Goal: Task Accomplishment & Management: Use online tool/utility

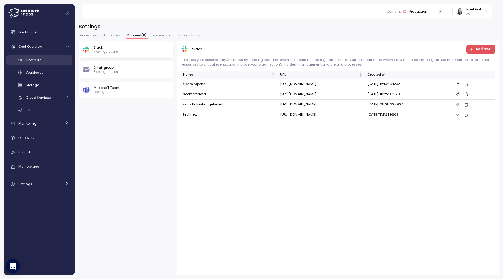
click at [33, 62] on span "Compute" at bounding box center [33, 60] width 15 height 5
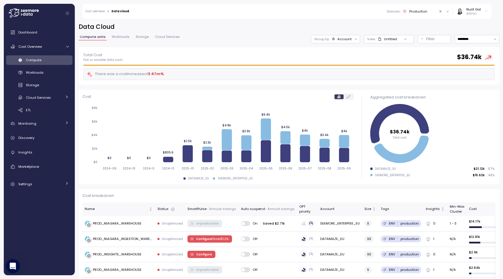
scroll to position [38, 0]
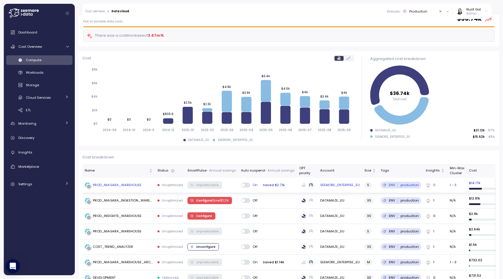
click at [120, 187] on div "PROD_NIAGARA_WAREHOUSE" at bounding box center [113, 185] width 57 height 6
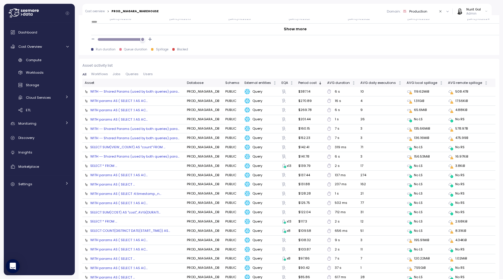
scroll to position [605, 0]
click at [131, 73] on span "Queries" at bounding box center [131, 73] width 13 height 3
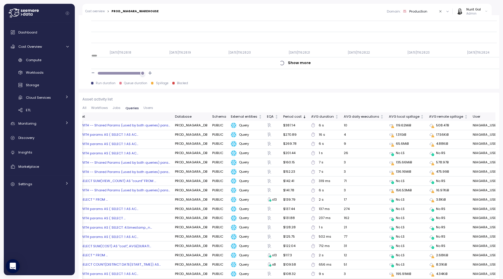
scroll to position [0, 0]
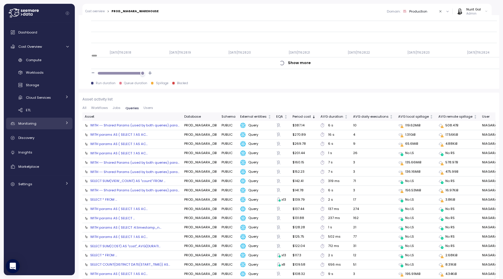
click at [51, 125] on div "Monitoring" at bounding box center [40, 123] width 44 height 6
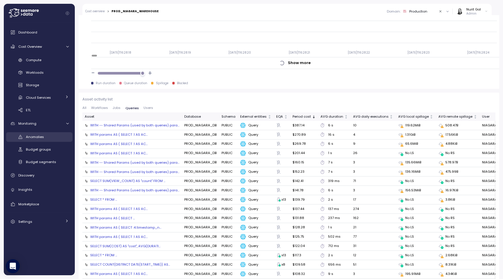
click at [47, 135] on div "Anomalies" at bounding box center [47, 137] width 43 height 6
click at [42, 134] on div "Anomalies" at bounding box center [47, 137] width 43 height 6
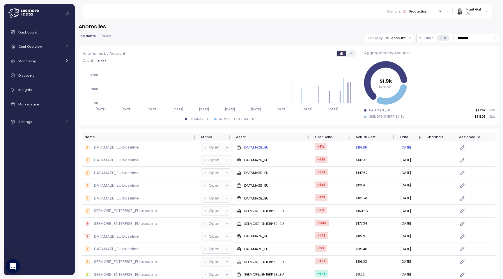
click at [90, 147] on rect at bounding box center [88, 148] width 6 height 6
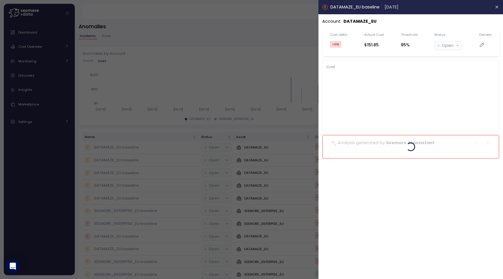
click at [118, 155] on div at bounding box center [251, 139] width 503 height 279
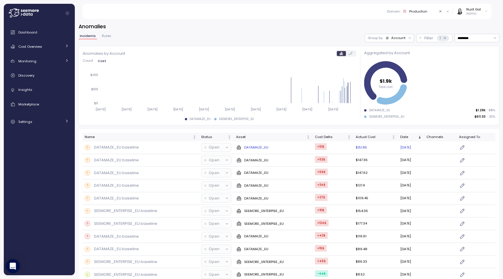
click at [225, 146] on icon at bounding box center [227, 147] width 4 height 4
click at [226, 147] on icon at bounding box center [227, 147] width 2 height 1
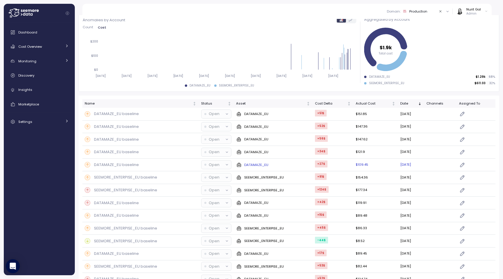
scroll to position [70, 0]
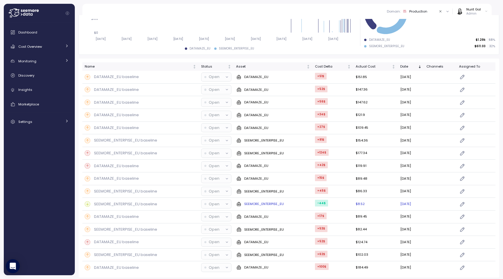
click at [225, 202] on icon at bounding box center [227, 204] width 4 height 4
click at [226, 203] on icon at bounding box center [227, 203] width 2 height 1
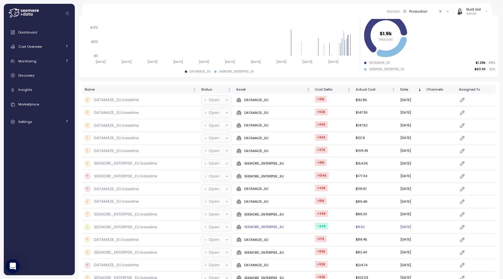
scroll to position [42, 0]
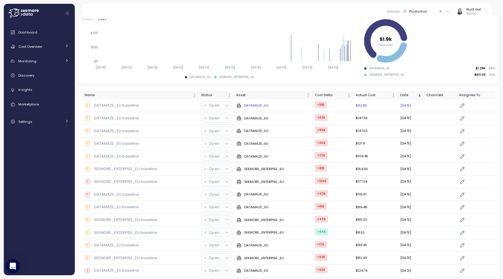
click at [225, 106] on icon at bounding box center [227, 106] width 4 height 4
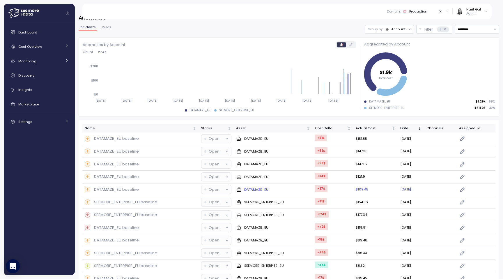
scroll to position [0, 0]
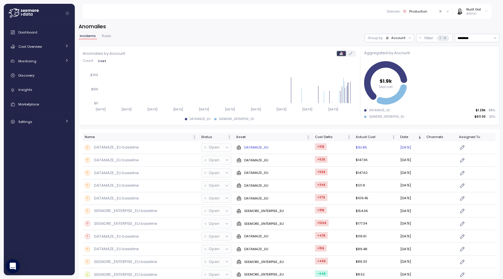
click at [465, 148] on icon "button" at bounding box center [462, 147] width 6 height 7
click at [464, 147] on icon "button" at bounding box center [462, 147] width 6 height 7
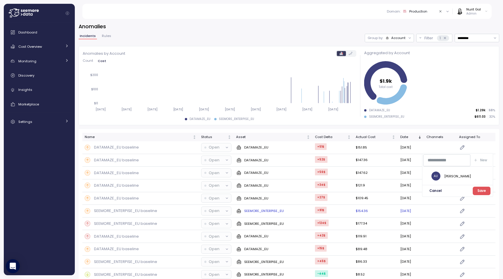
click at [464, 211] on icon "button" at bounding box center [462, 211] width 4 height 4
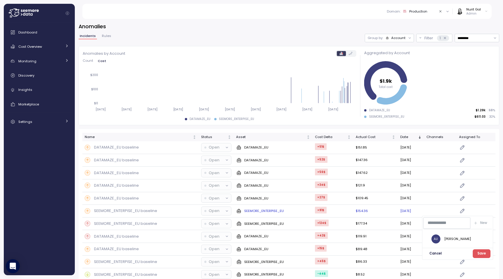
click at [464, 211] on icon "button" at bounding box center [462, 211] width 4 height 4
click at [464, 149] on icon "button" at bounding box center [462, 147] width 6 height 7
click at [258, 129] on div "Name Status Asset Cost Delta Actual Cost Date Channels Assigned To DATAMAZE_EU …" at bounding box center [289, 238] width 420 height 219
click at [225, 149] on icon at bounding box center [227, 147] width 4 height 4
click at [214, 147] on p "Open" at bounding box center [214, 147] width 11 height 6
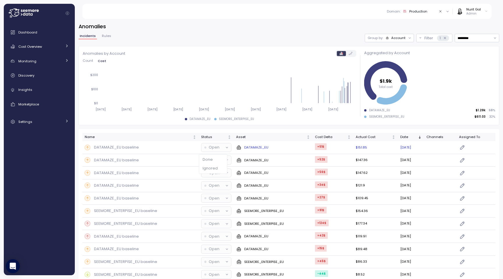
click at [215, 147] on p "Open" at bounding box center [214, 147] width 11 height 6
click at [208, 166] on td "Open" at bounding box center [216, 172] width 35 height 13
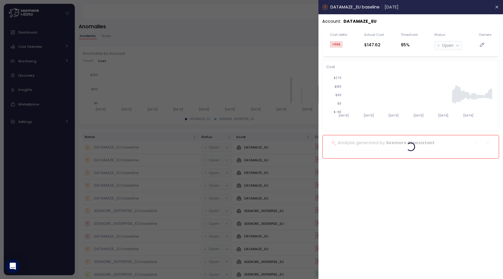
click at [209, 162] on div at bounding box center [251, 139] width 503 height 279
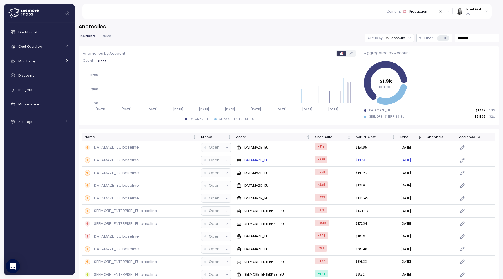
click at [210, 160] on p "Open" at bounding box center [214, 160] width 11 height 6
click at [185, 160] on div "DATAMAZE_EU baseline" at bounding box center [141, 160] width 112 height 6
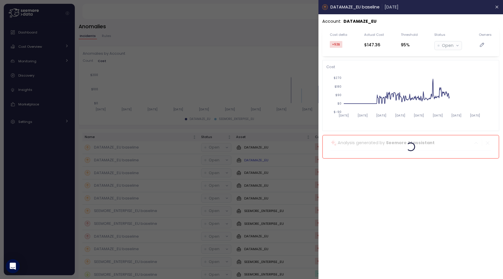
click at [185, 160] on div at bounding box center [251, 139] width 503 height 279
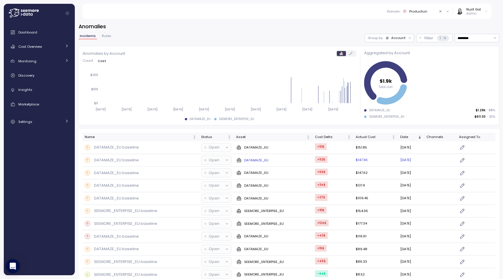
click at [182, 158] on div "DATAMAZE_EU baseline" at bounding box center [141, 160] width 112 height 6
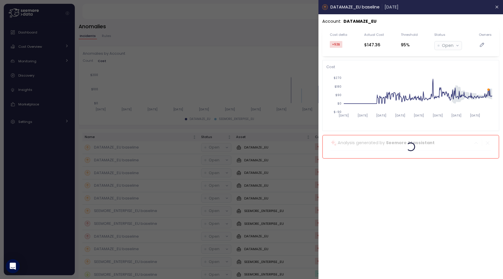
click at [182, 157] on div at bounding box center [251, 139] width 503 height 279
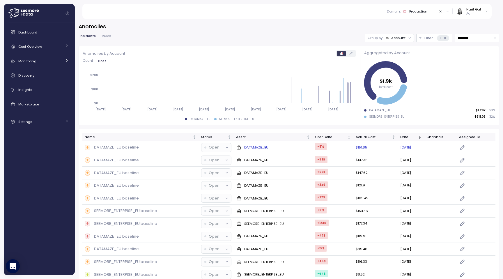
click at [163, 149] on div "DATAMAZE_EU baseline" at bounding box center [141, 147] width 112 height 6
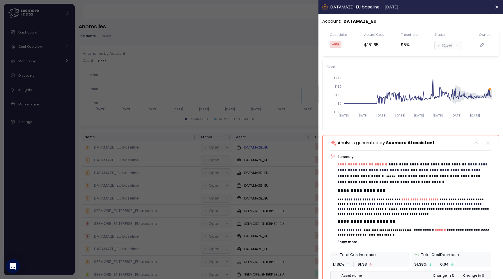
click at [163, 149] on div at bounding box center [251, 139] width 503 height 279
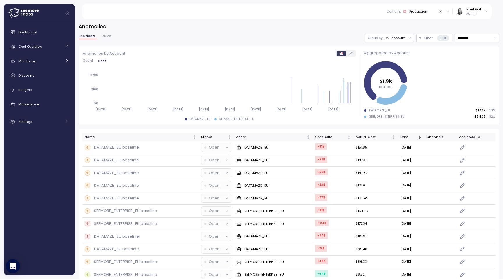
click at [351, 53] on icon at bounding box center [351, 53] width 4 height 3
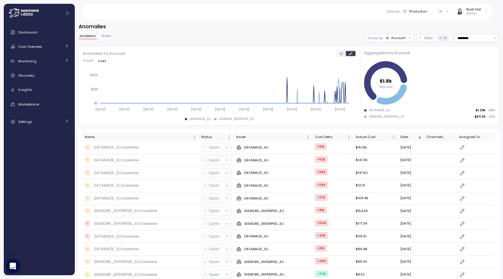
click at [341, 54] on icon at bounding box center [340, 53] width 3 height 3
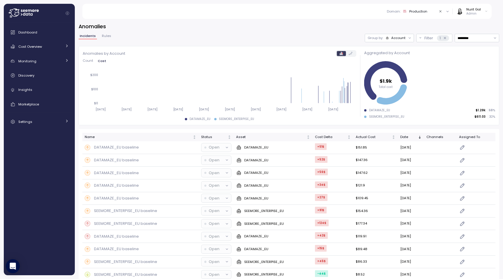
click at [84, 59] on span "Count" at bounding box center [88, 60] width 10 height 3
click at [104, 60] on span "Cost" at bounding box center [102, 60] width 8 height 3
click at [291, 97] on icon at bounding box center [291, 90] width 0 height 26
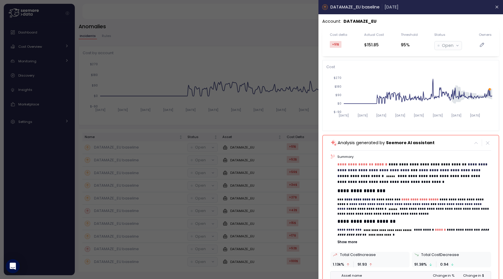
click at [242, 138] on div at bounding box center [251, 139] width 503 height 279
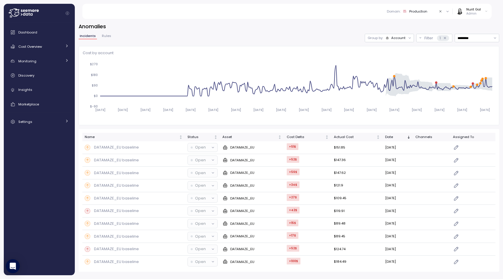
click at [109, 35] on span "Rules" at bounding box center [106, 35] width 9 height 3
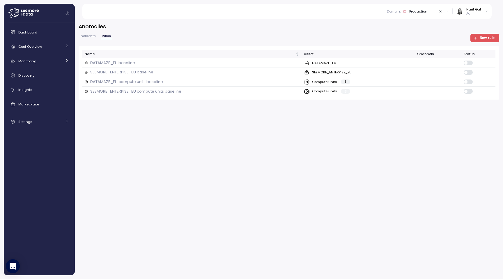
click at [491, 34] on span "New rule" at bounding box center [486, 38] width 15 height 8
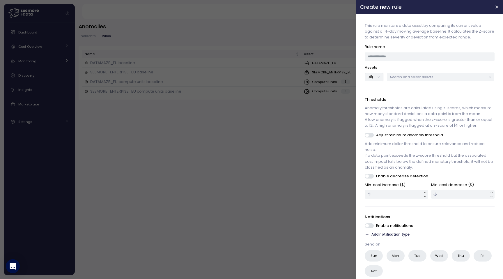
click at [379, 74] on button "button" at bounding box center [374, 77] width 18 height 8
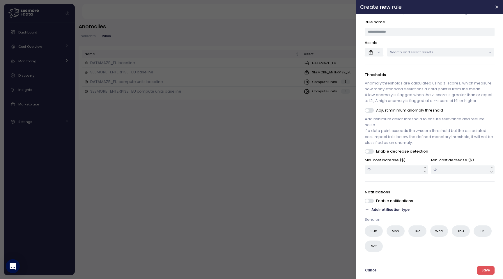
click at [384, 211] on span "Add notification type" at bounding box center [390, 210] width 38 height 6
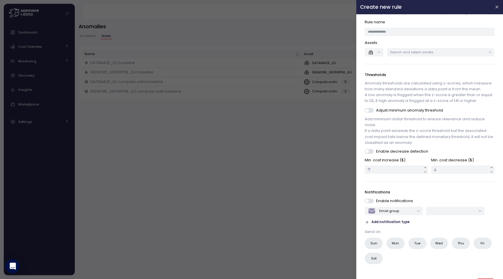
click at [394, 220] on span "Add notification type" at bounding box center [390, 222] width 38 height 6
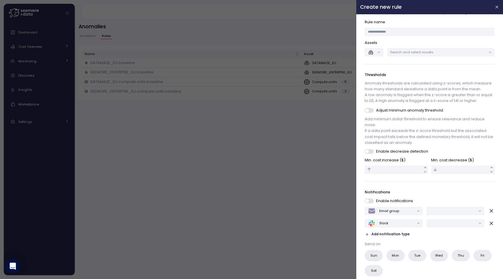
click at [392, 231] on button "Add notification type" at bounding box center [387, 234] width 45 height 6
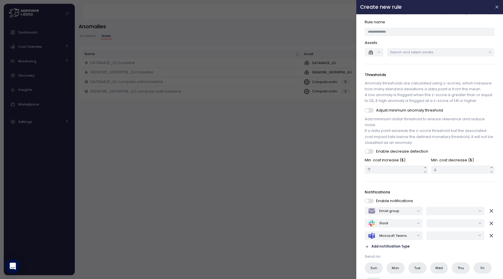
click at [285, 113] on div at bounding box center [251, 139] width 503 height 279
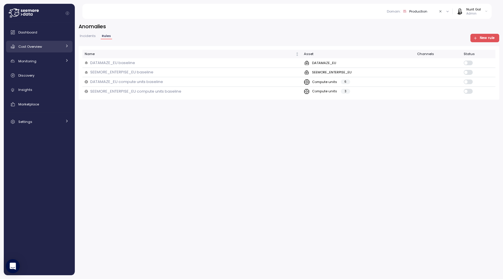
click at [39, 49] on div "Cost Overview" at bounding box center [40, 47] width 44 height 6
